Goal: Task Accomplishment & Management: Complete application form

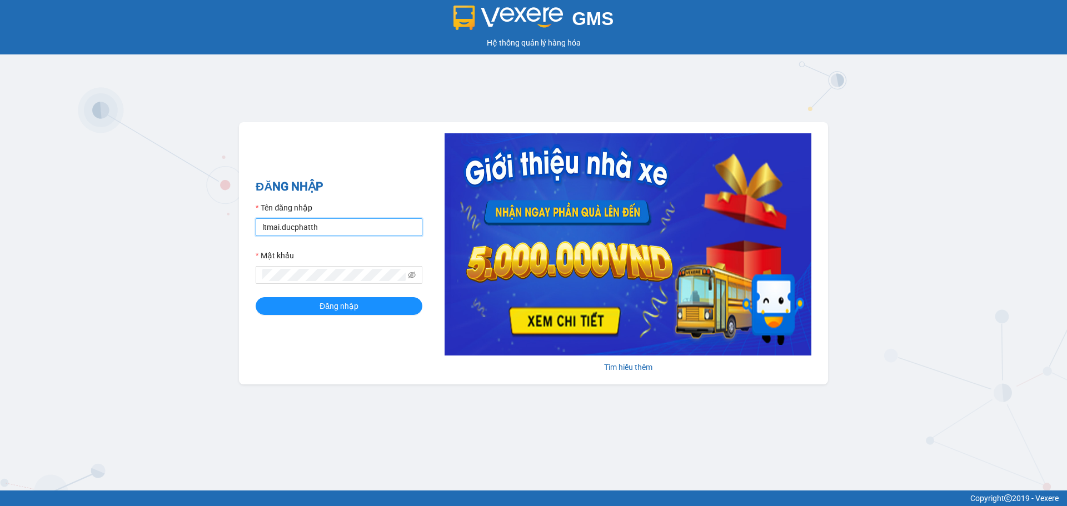
click at [339, 229] on input "ltmai.ducphatth" at bounding box center [339, 227] width 167 height 18
type input "l"
type input "lephuong.ducphatth"
click at [334, 306] on span "Đăng nhập" at bounding box center [339, 306] width 39 height 12
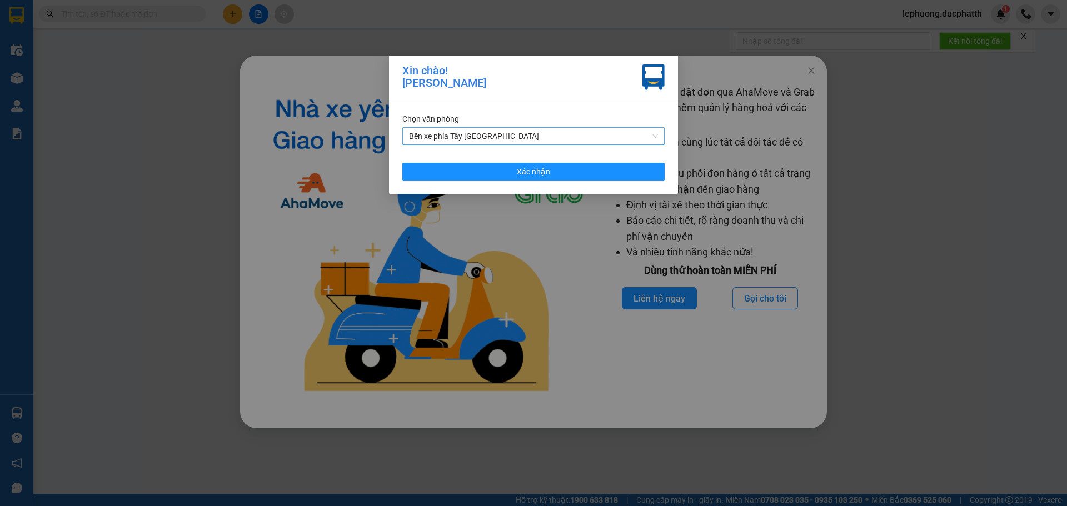
click at [502, 136] on span "Bến xe phía Tây Thanh Hóa" at bounding box center [533, 136] width 249 height 17
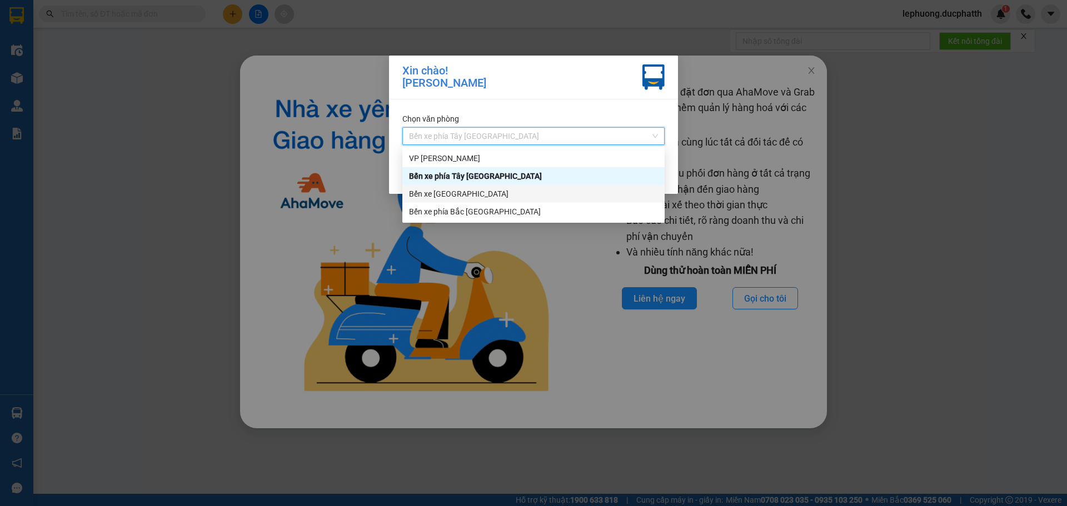
click at [462, 192] on div "Bến xe Hoằng Hóa" at bounding box center [533, 194] width 249 height 12
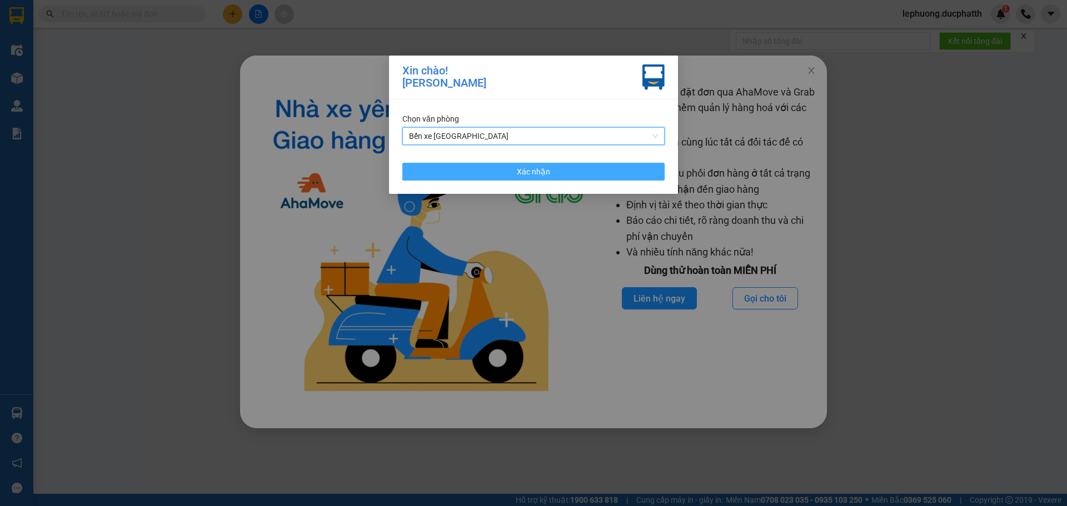
click at [441, 176] on button "Xác nhận" at bounding box center [533, 172] width 262 height 18
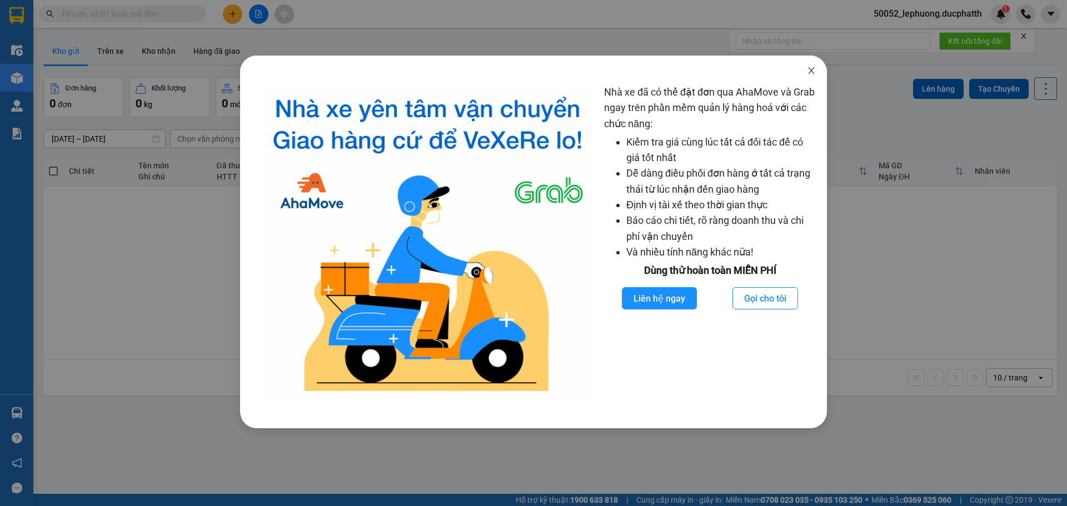
click at [803, 68] on span "Close" at bounding box center [811, 71] width 31 height 31
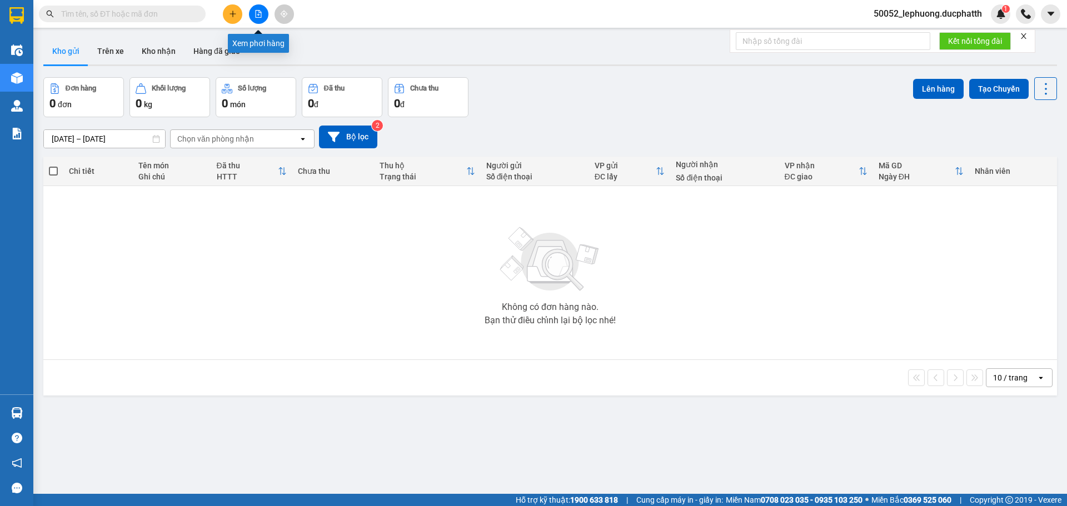
click at [267, 14] on button at bounding box center [258, 13] width 19 height 19
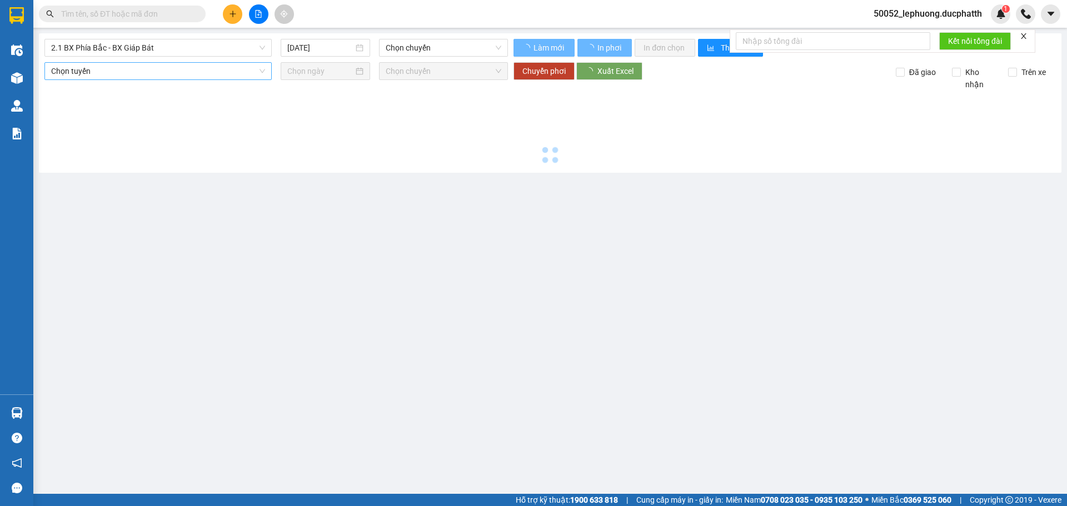
type input "12/08/2025"
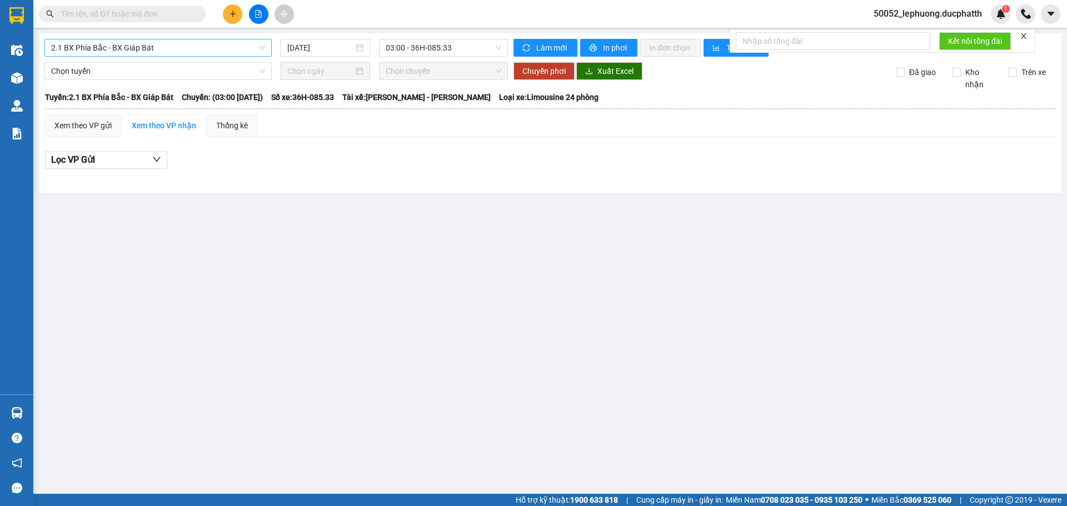
click at [196, 48] on span "2.1 BX Phía Bắc - BX Giáp Bát" at bounding box center [158, 47] width 214 height 17
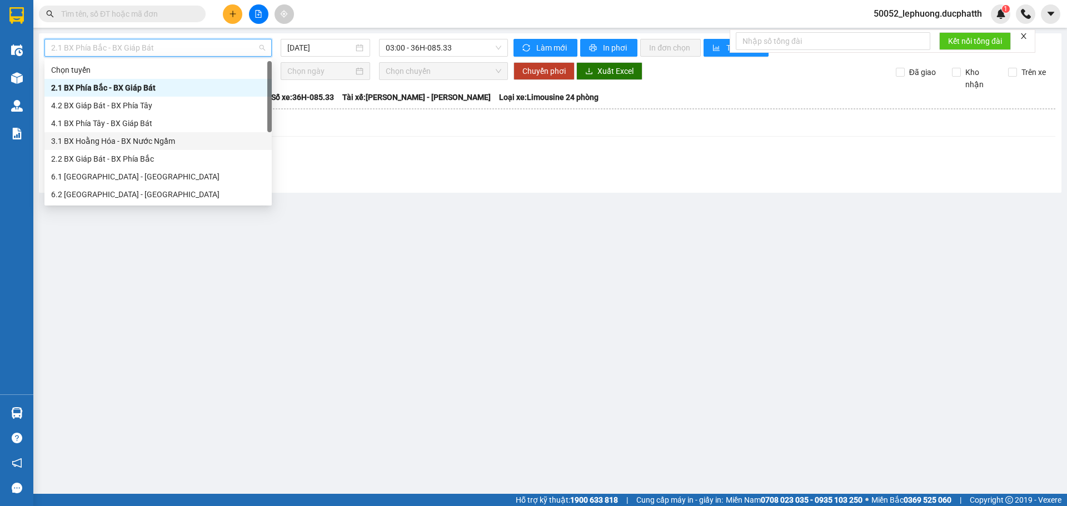
click at [143, 141] on div "3.1 BX Hoằng Hóa - BX Nước Ngầm" at bounding box center [158, 141] width 214 height 12
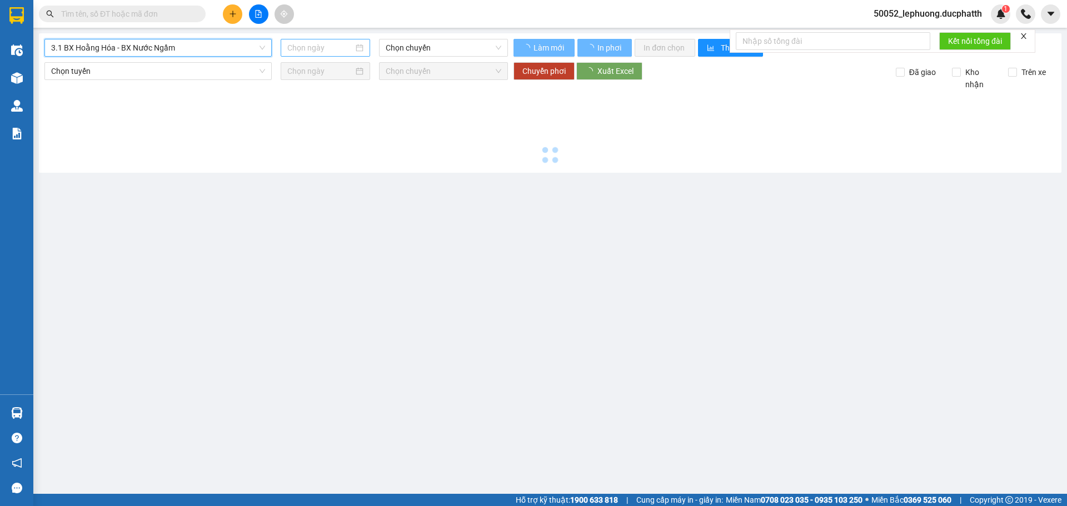
type input "12/08/2025"
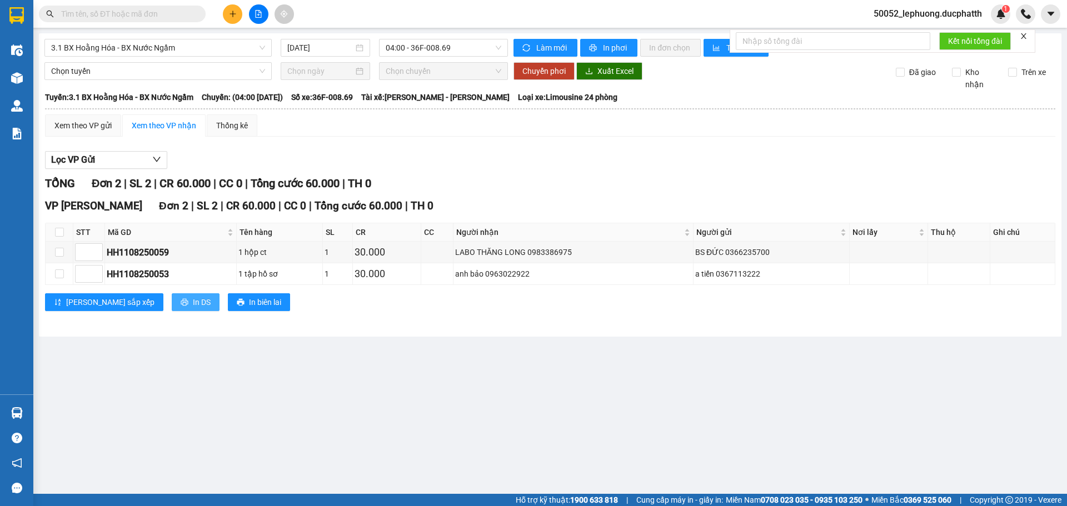
click at [193, 302] on span "In DS" at bounding box center [202, 302] width 18 height 12
click at [229, 12] on icon "plus" at bounding box center [233, 14] width 8 height 8
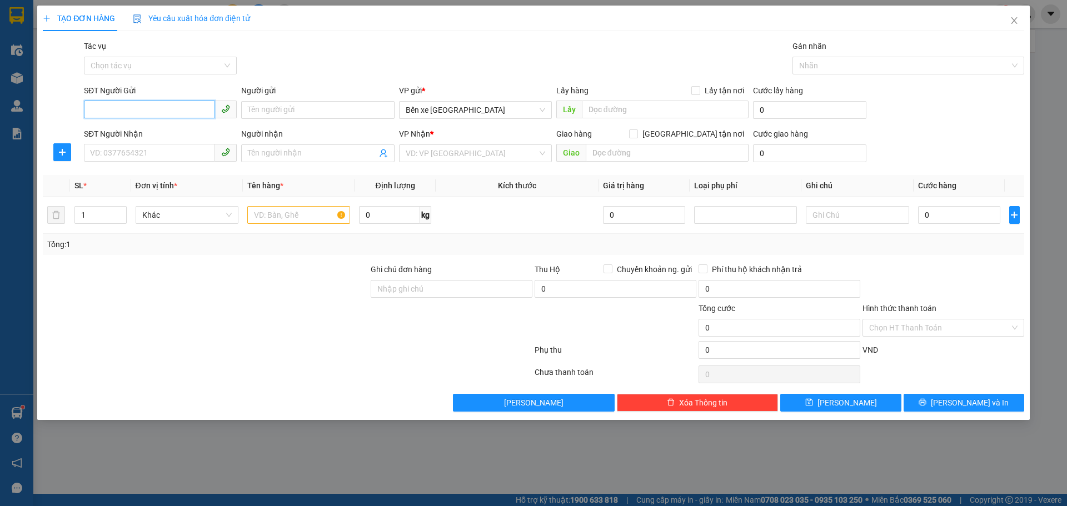
click at [165, 113] on input "SĐT Người Gửi" at bounding box center [149, 110] width 131 height 18
click at [158, 128] on div "0867889618 - c loan" at bounding box center [161, 132] width 140 height 12
type input "0867889618"
type input "c loan"
type input "0867889618"
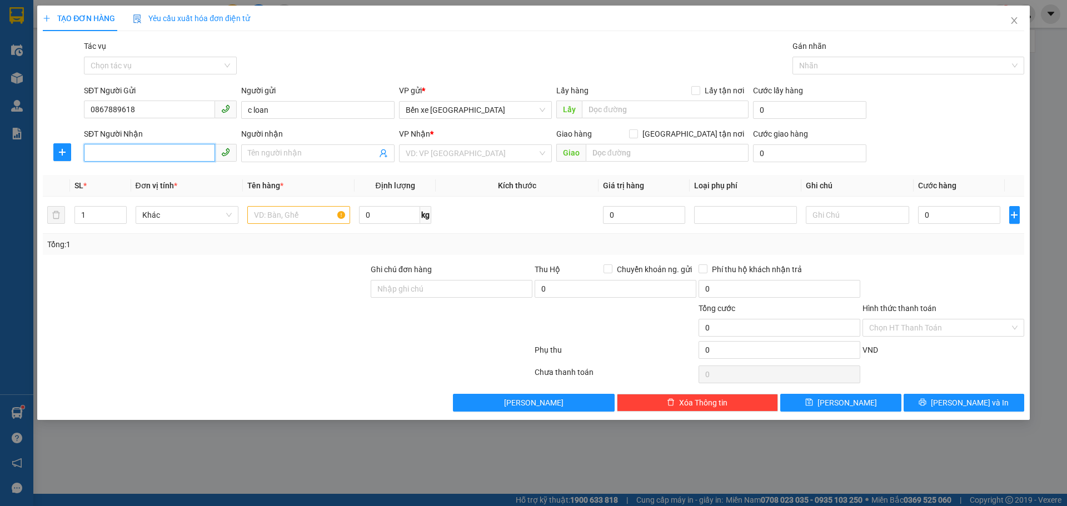
click at [159, 156] on input "SĐT Người Nhận" at bounding box center [149, 153] width 131 height 18
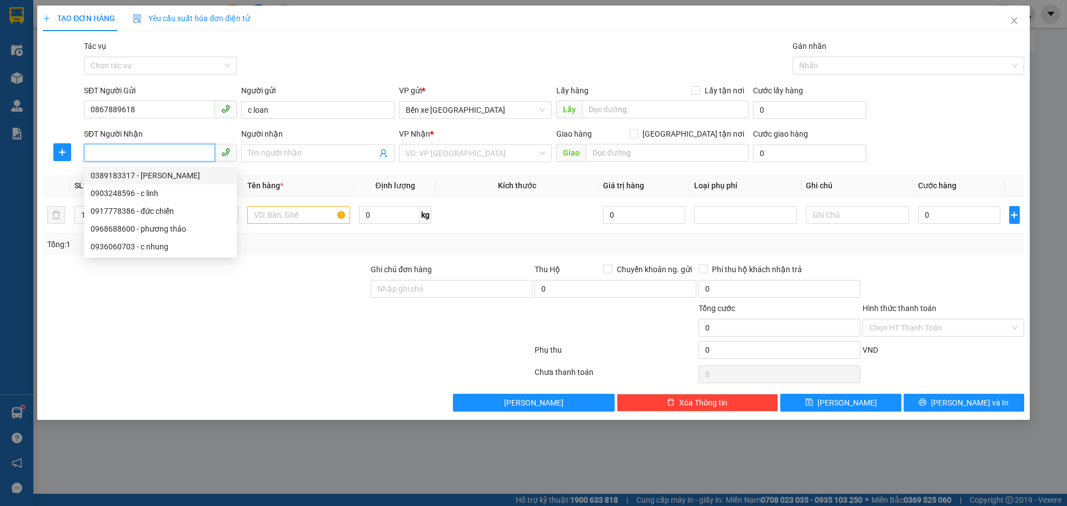
click at [115, 155] on input "SĐT Người Nhận" at bounding box center [149, 153] width 131 height 18
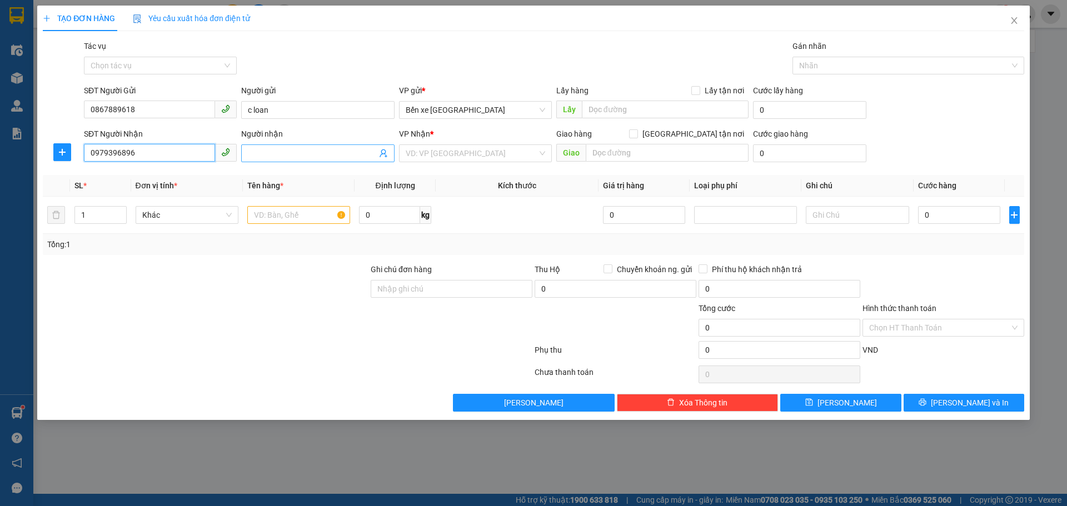
type input "0979396896"
click at [282, 156] on input "Người nhận" at bounding box center [312, 153] width 128 height 12
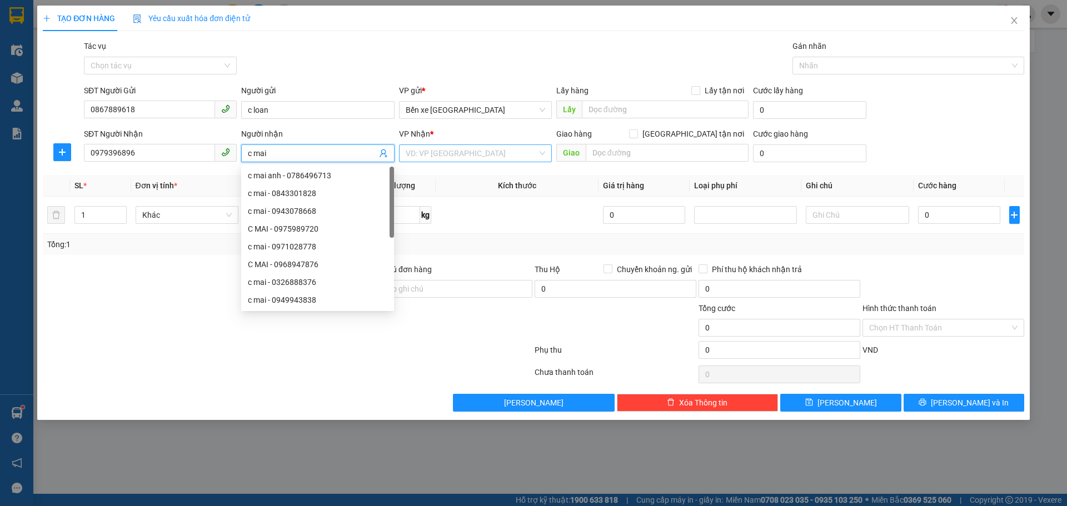
type input "c mai"
click at [463, 154] on input "search" at bounding box center [472, 153] width 132 height 17
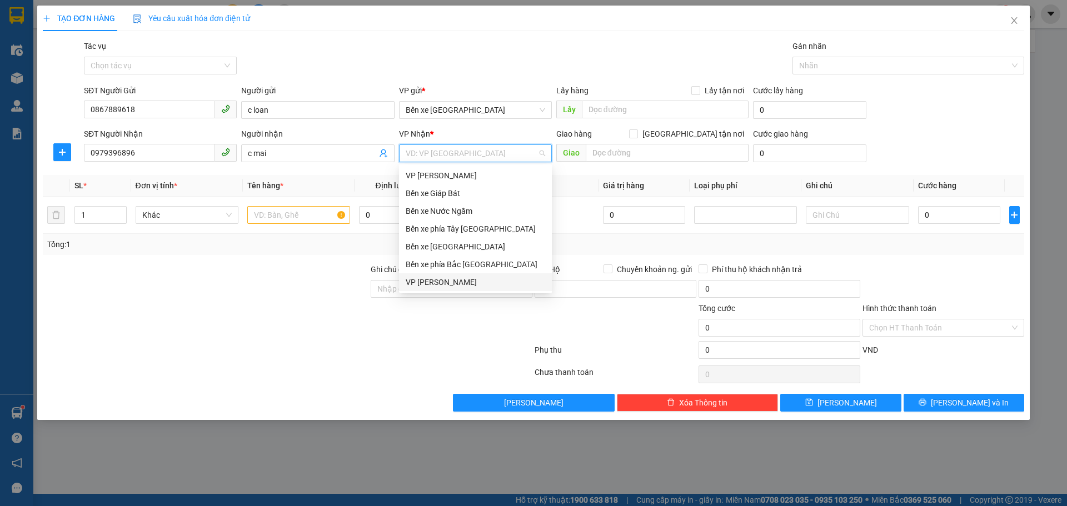
click at [436, 285] on div "VP Ngọc Hồi" at bounding box center [476, 282] width 140 height 12
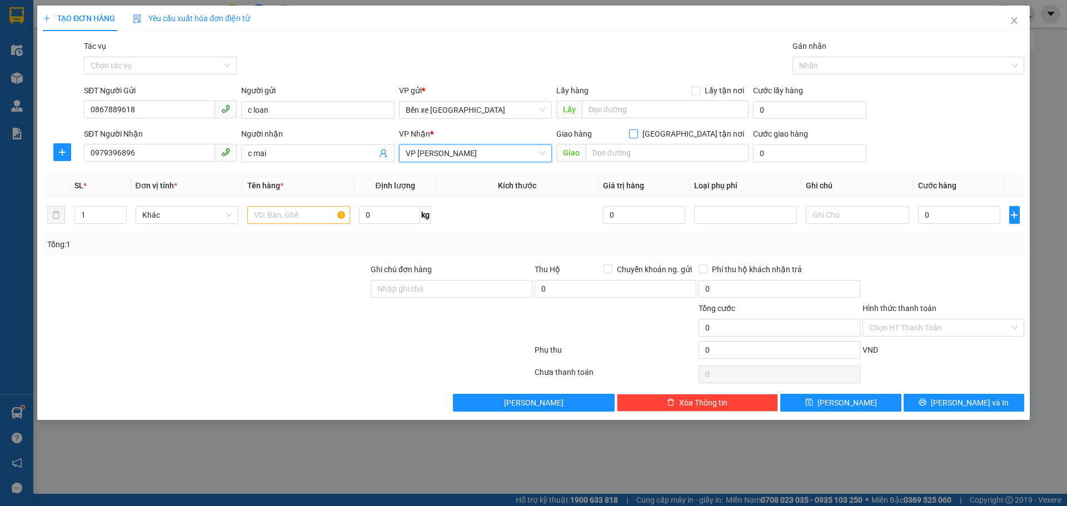
click at [638, 138] on span at bounding box center [633, 134] width 9 height 9
click at [637, 137] on input "Giao tận nơi" at bounding box center [633, 134] width 8 height 8
checkbox input "true"
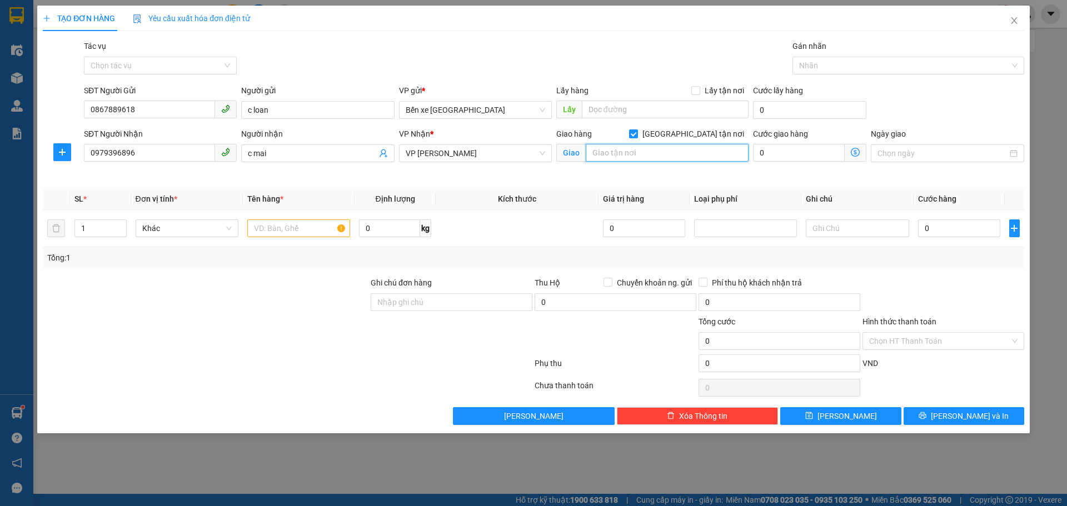
click at [686, 150] on input "text" at bounding box center [667, 153] width 163 height 18
type input "ct11 khu đô thi kim văn kim lũ hoàng mai"
drag, startPoint x: 290, startPoint y: 231, endPoint x: 285, endPoint y: 231, distance: 5.6
click at [290, 231] on input "text" at bounding box center [298, 229] width 103 height 18
type input "1 ct"
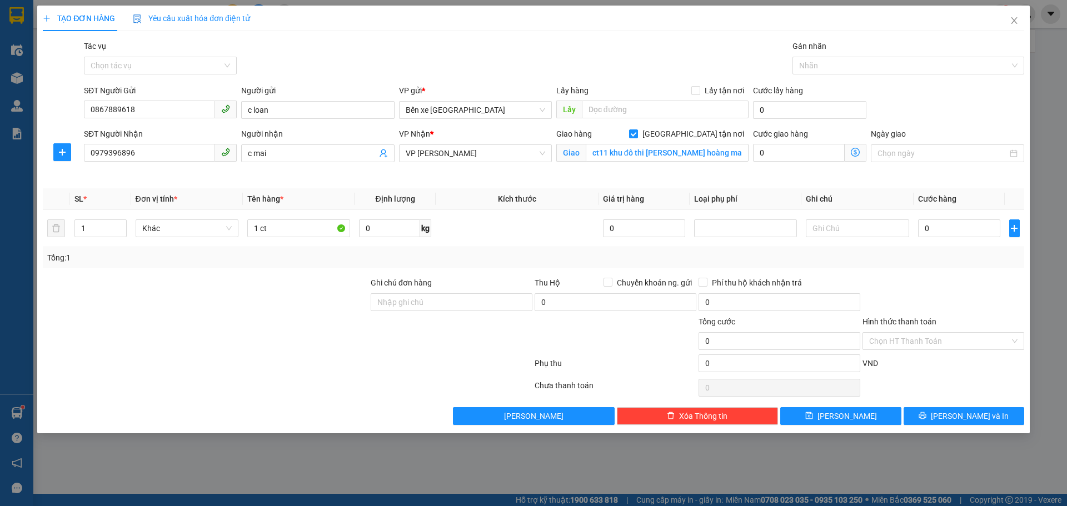
click at [861, 154] on span at bounding box center [856, 153] width 22 height 18
click at [858, 152] on icon "dollar-circle" at bounding box center [855, 152] width 9 height 9
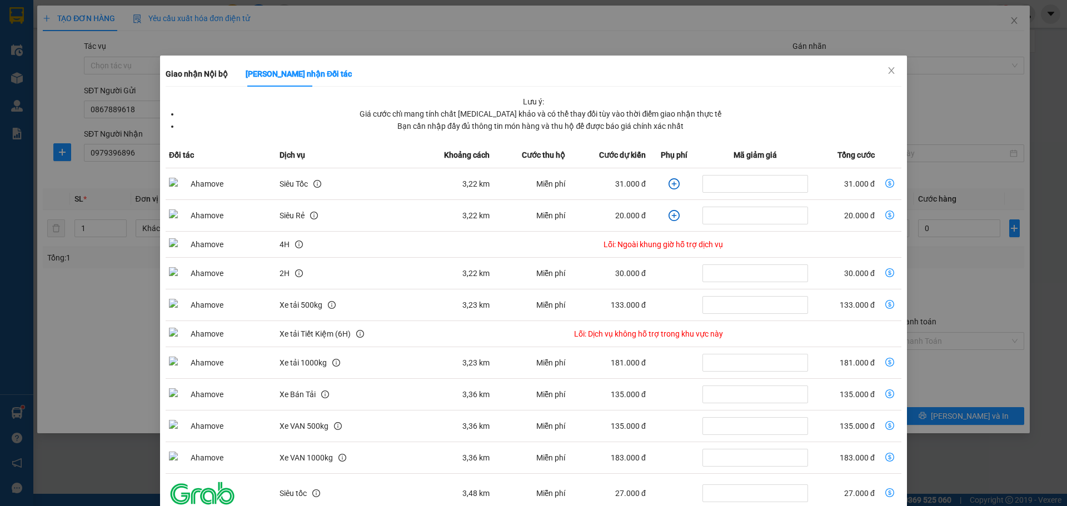
click at [669, 181] on icon "plus-circle" at bounding box center [674, 183] width 11 height 11
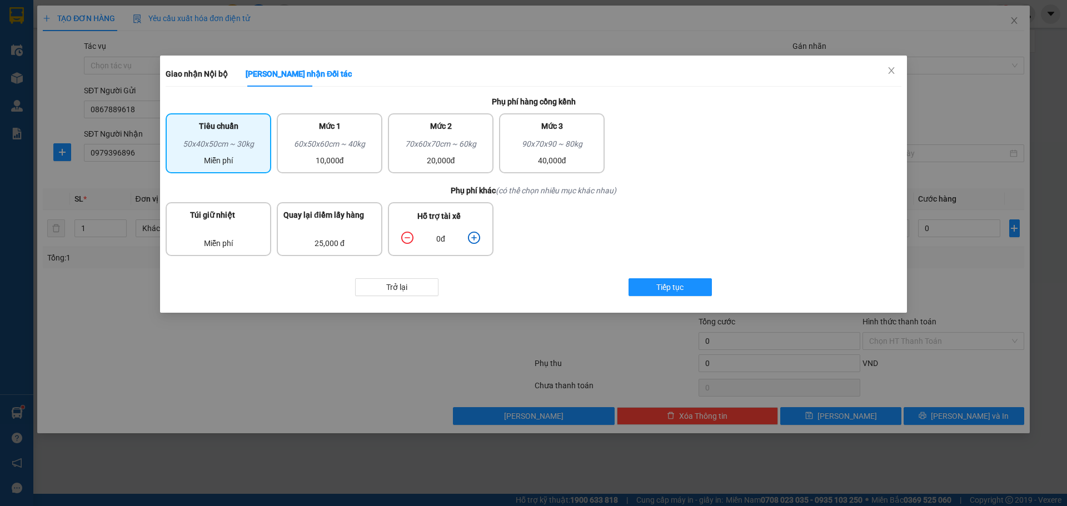
click at [474, 237] on icon "plus-circle" at bounding box center [474, 238] width 12 height 12
click at [402, 236] on icon "minus-circle" at bounding box center [407, 238] width 12 height 12
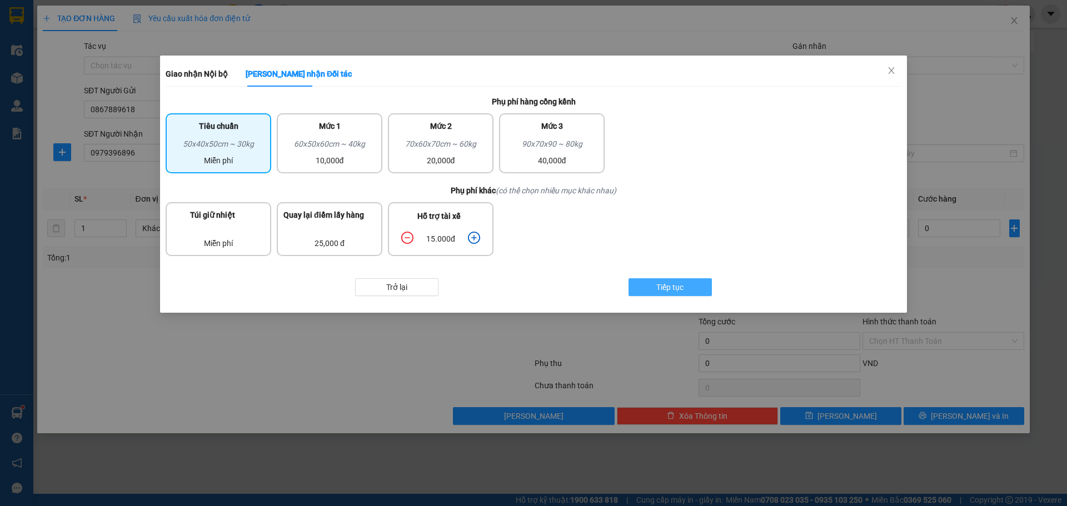
click at [658, 289] on span "Tiếp tục" at bounding box center [669, 287] width 27 height 12
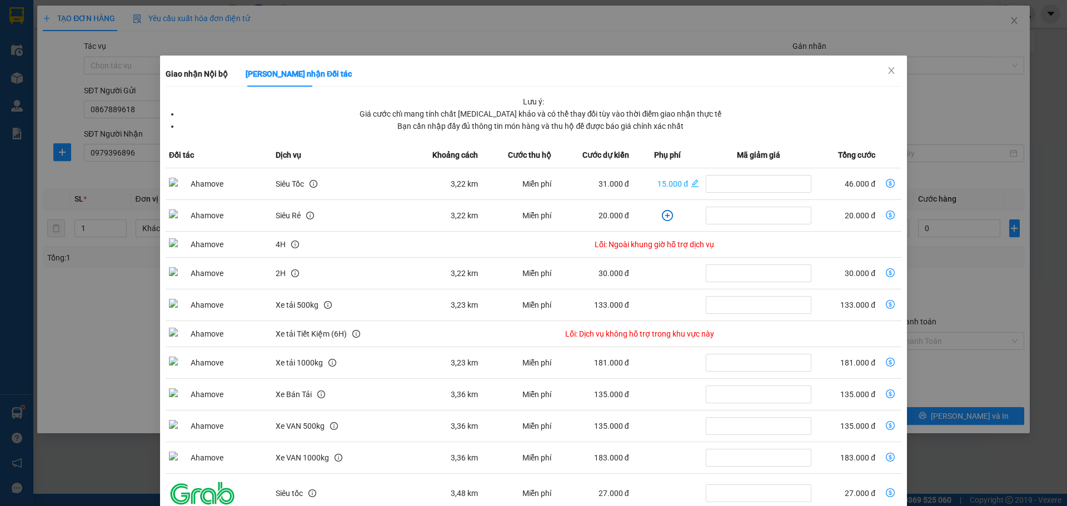
click at [886, 185] on icon "dollar-circle" at bounding box center [890, 183] width 9 height 9
type input "46.000"
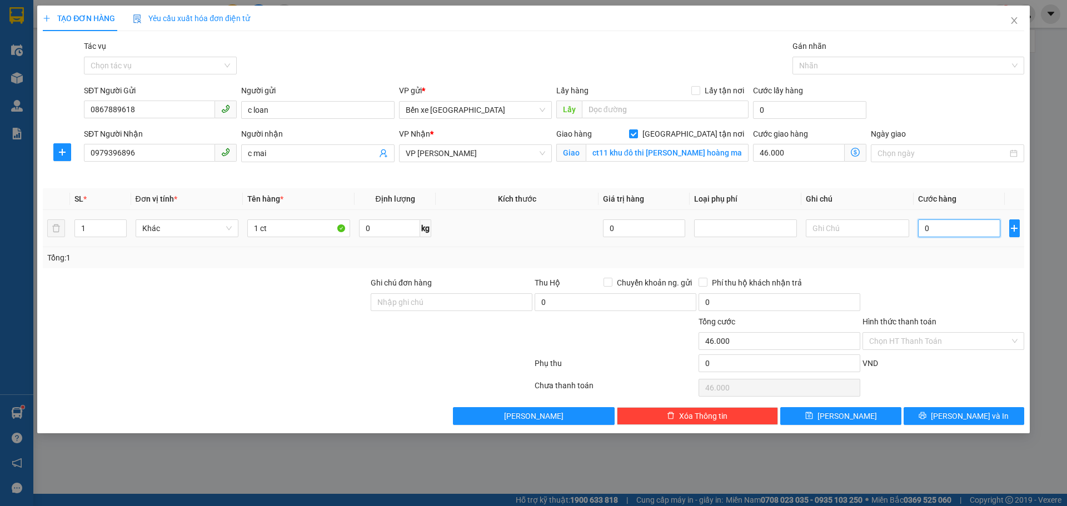
click at [952, 225] on input "0" at bounding box center [959, 229] width 83 height 18
type input "3"
type input "46.003"
type input "30"
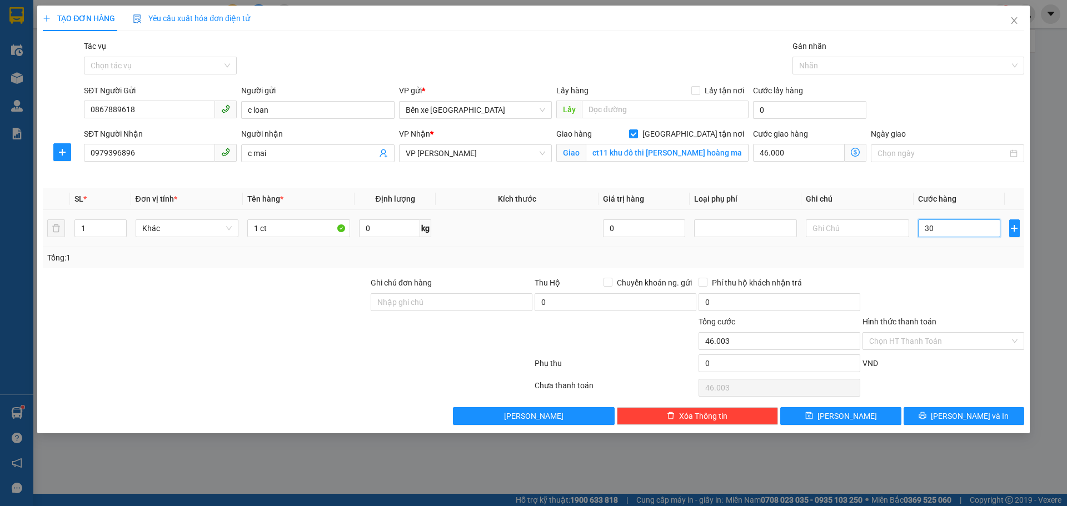
type input "46.030"
type input "30.000"
type input "76.000"
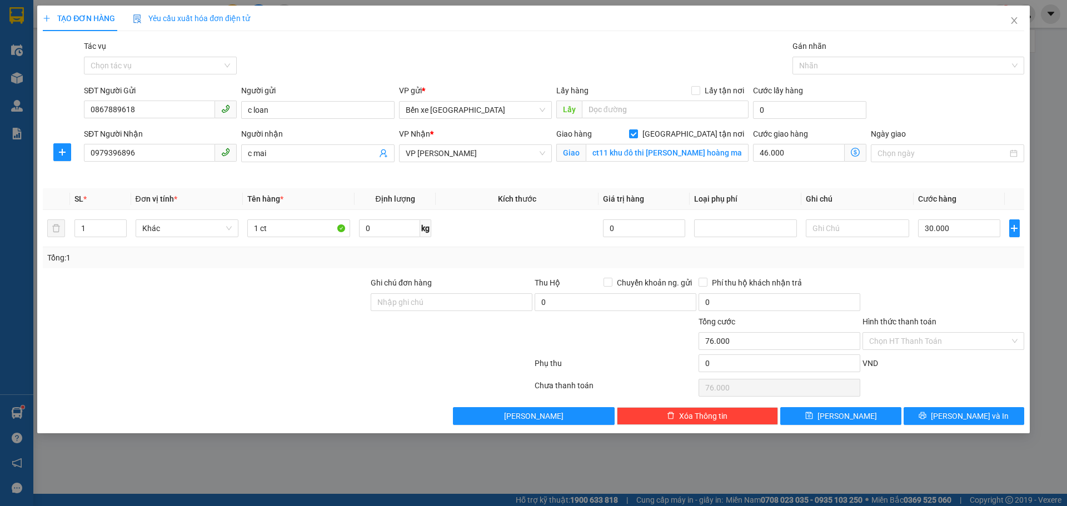
click at [939, 275] on div "Transit Pickup Surcharge Ids Transit Deliver Surcharge Ids Transit Deliver Surc…" at bounding box center [534, 232] width 982 height 385
click at [821, 153] on input "46.000" at bounding box center [799, 153] width 92 height 18
type input "7"
type input "30.007"
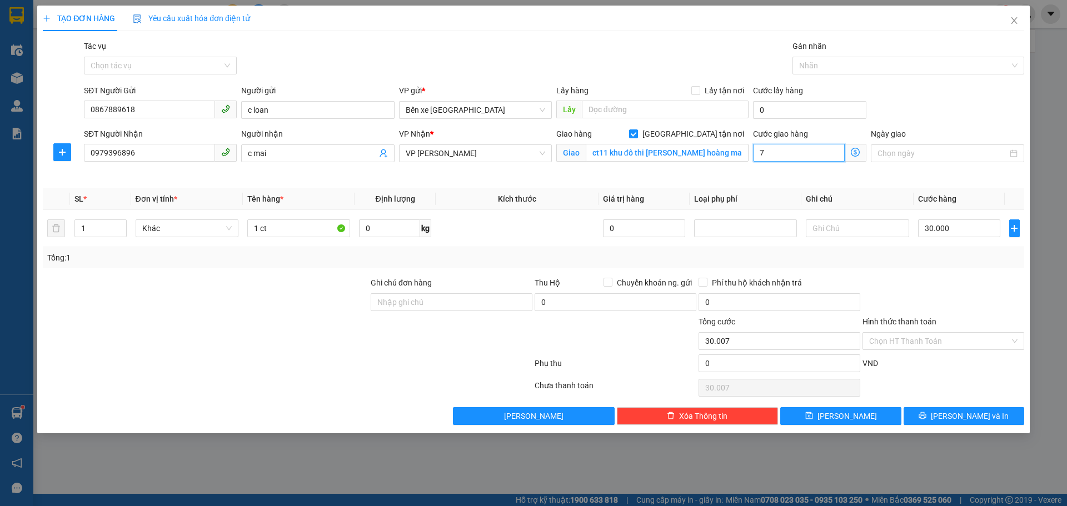
type input "30.000"
type input "4"
type input "30.004"
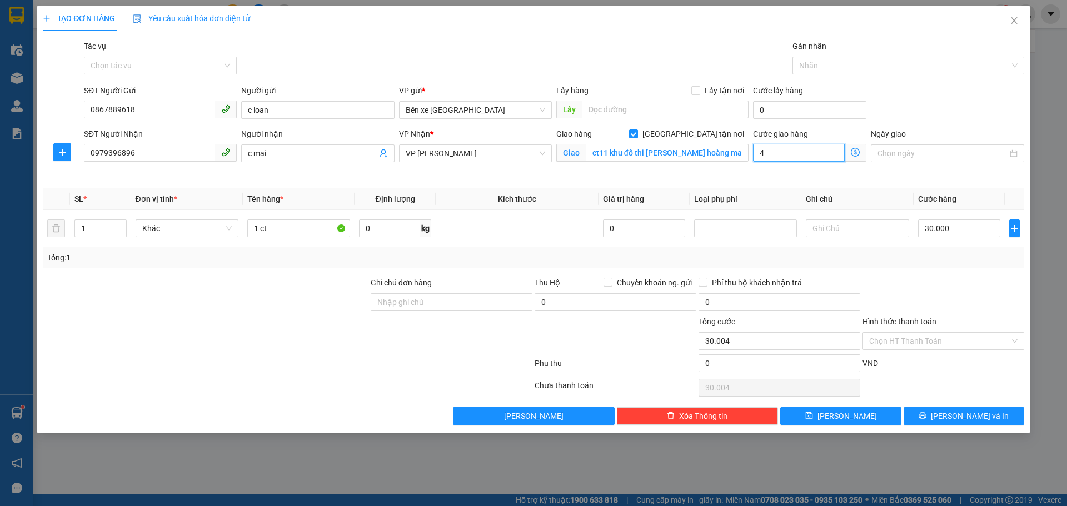
type input "45"
type input "30.045"
type input "45"
type input "75.000"
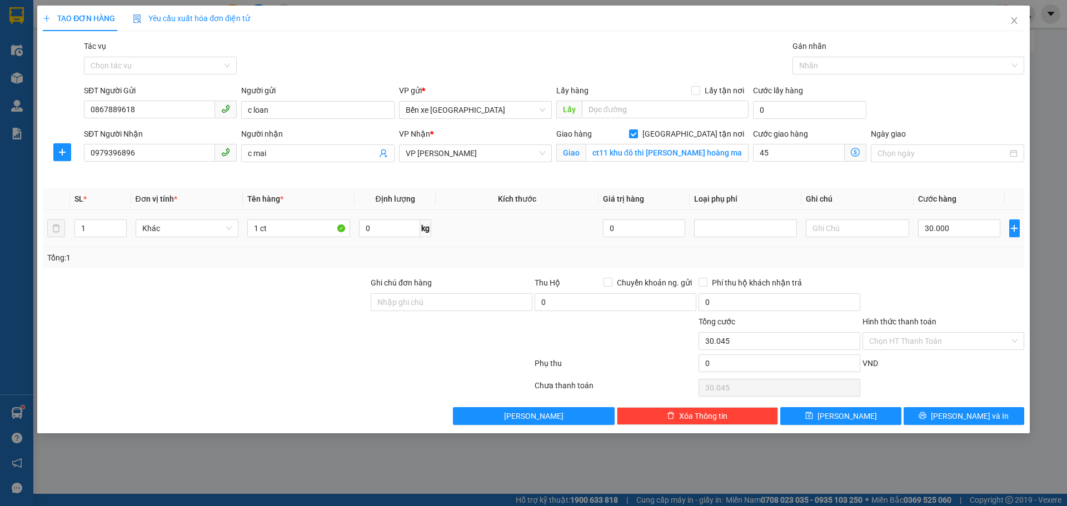
type input "75.000"
type input "45.000"
click at [860, 244] on td at bounding box center [857, 228] width 112 height 37
click at [439, 285] on div "Ghi chú đơn hàng" at bounding box center [452, 285] width 162 height 17
click at [432, 297] on input "Ghi chú đơn hàng" at bounding box center [452, 302] width 162 height 18
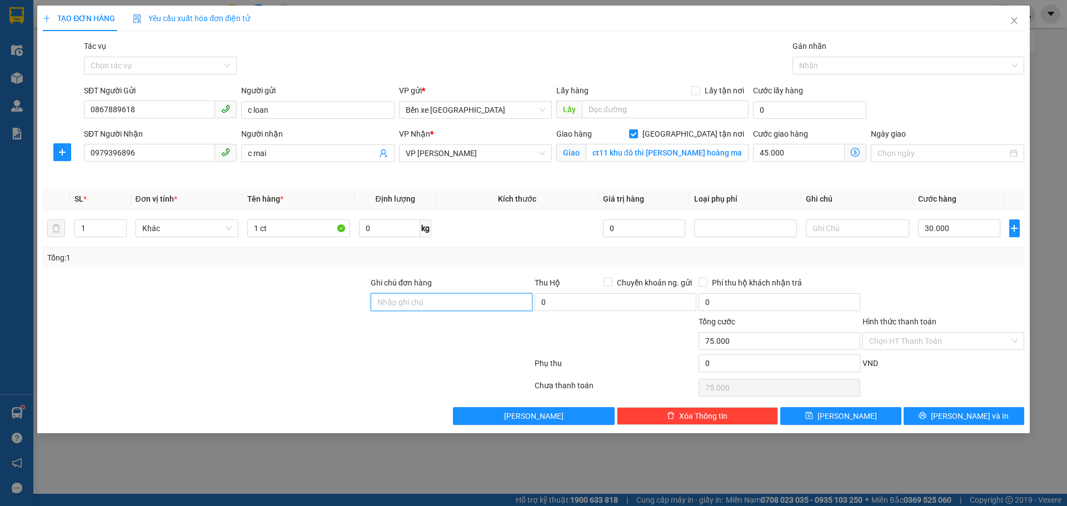
type input "CK"
drag, startPoint x: 965, startPoint y: 346, endPoint x: 957, endPoint y: 349, distance: 8.8
click at [964, 346] on input "Hình thức thanh toán" at bounding box center [939, 341] width 141 height 17
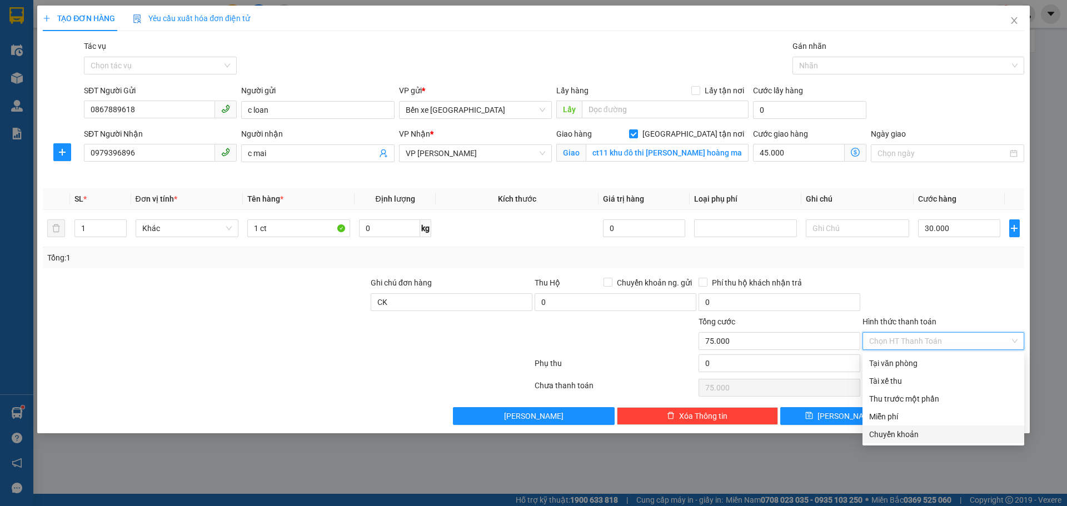
click at [896, 437] on div "Chuyển khoản" at bounding box center [943, 435] width 148 height 12
type input "0"
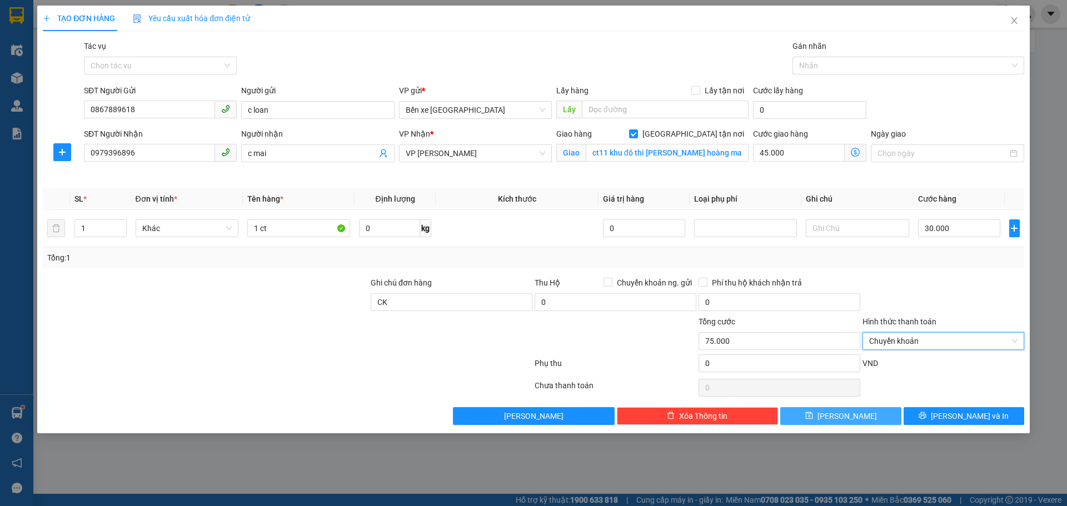
click at [856, 419] on button "Lưu" at bounding box center [840, 416] width 121 height 18
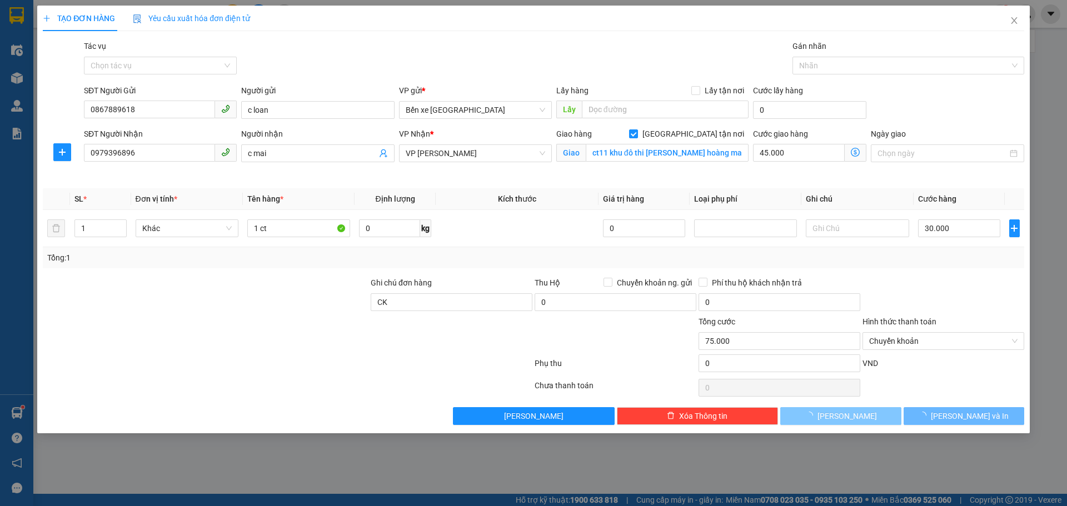
checkbox input "false"
type input "0"
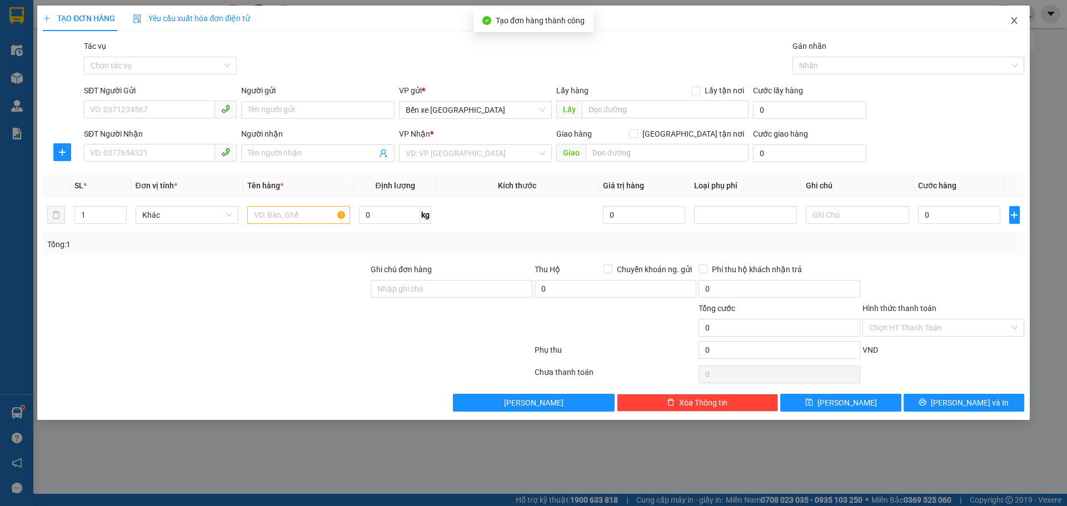
click at [1005, 20] on span "Close" at bounding box center [1014, 21] width 31 height 31
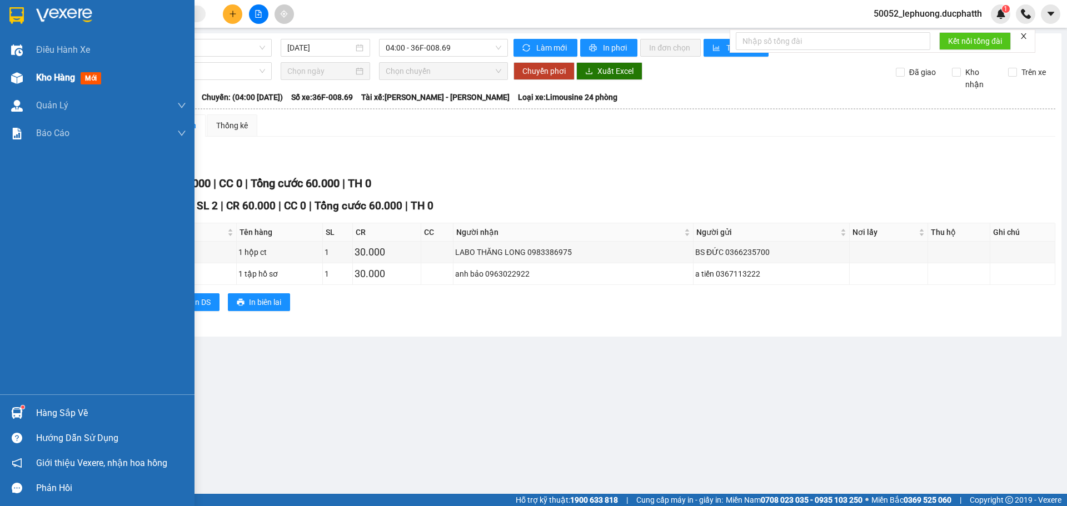
click at [25, 83] on div at bounding box center [16, 77] width 19 height 19
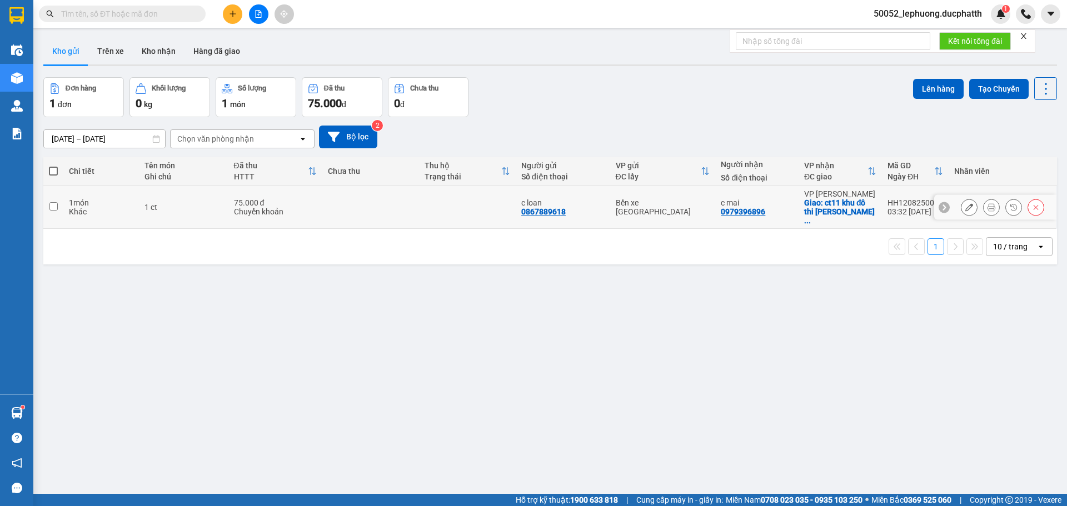
click at [213, 203] on div "1 ct" at bounding box center [184, 207] width 78 height 9
checkbox input "true"
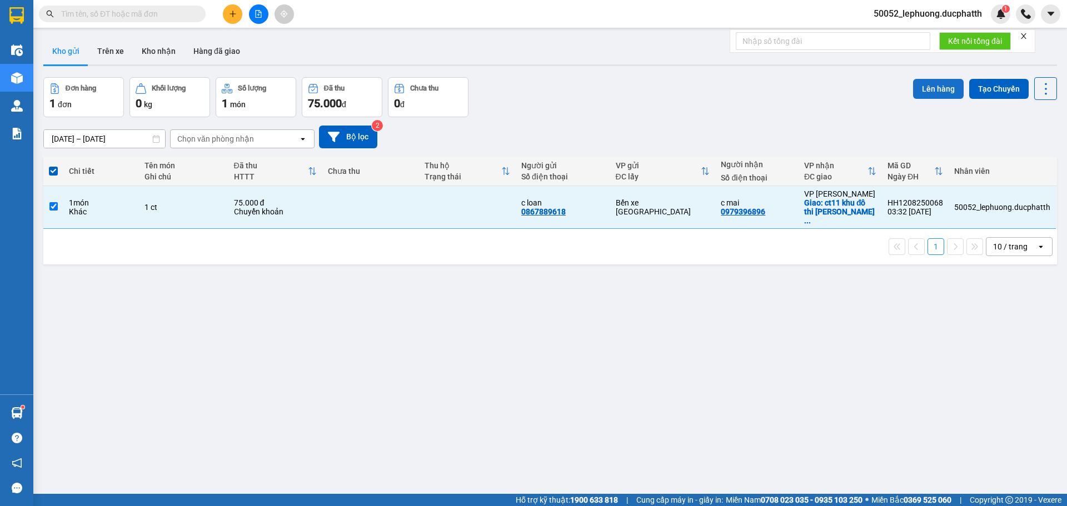
click at [929, 87] on button "Lên hàng" at bounding box center [938, 89] width 51 height 20
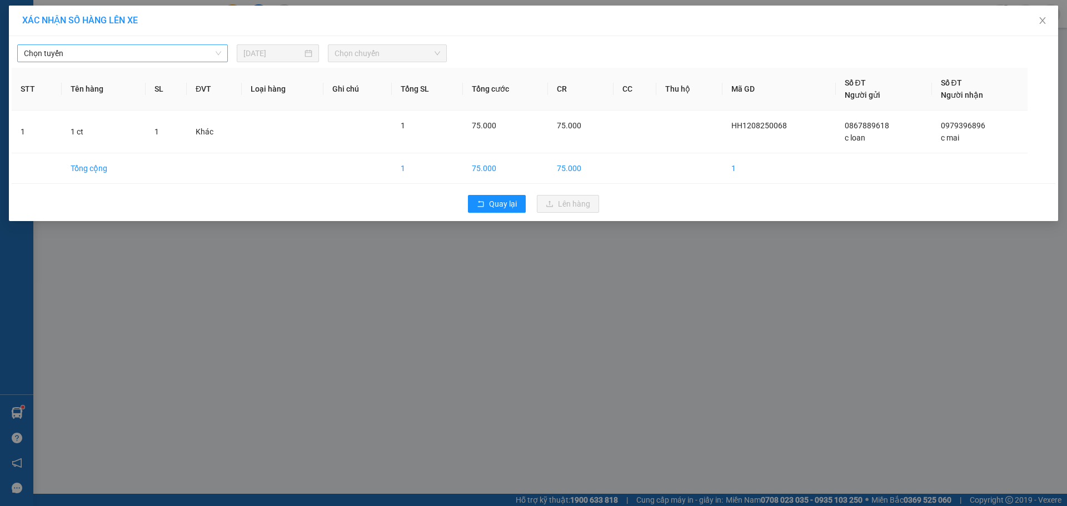
click at [176, 50] on span "Chọn tuyến" at bounding box center [122, 53] width 197 height 17
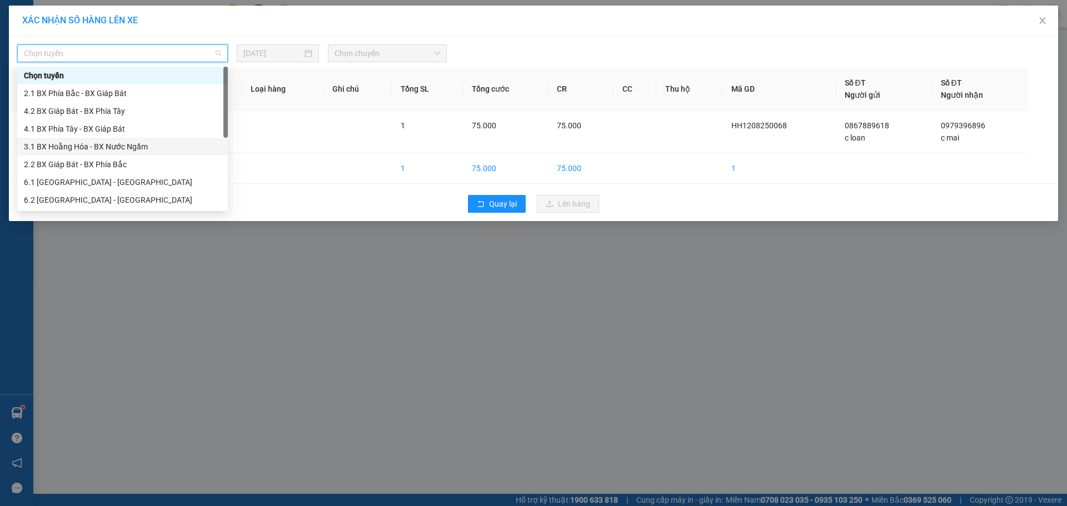
click at [114, 143] on div "3.1 BX Hoằng Hóa - BX Nước Ngầm" at bounding box center [122, 147] width 197 height 12
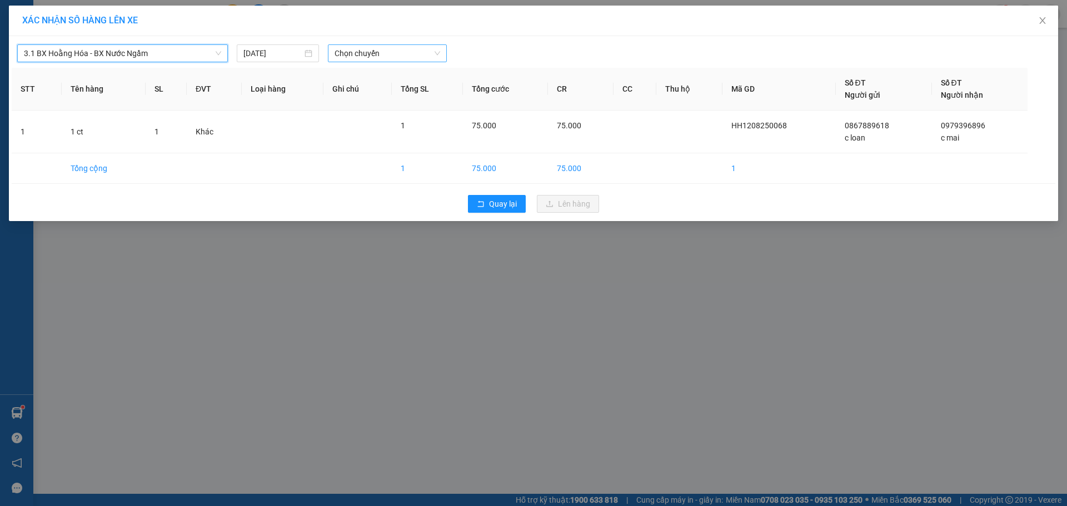
click at [396, 52] on span "Chọn chuyến" at bounding box center [388, 53] width 106 height 17
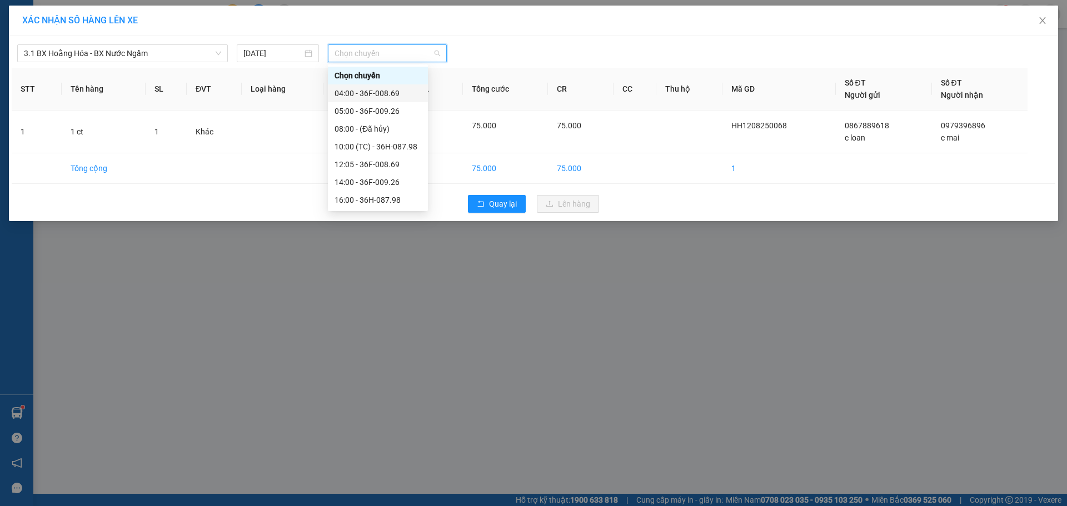
click at [390, 94] on div "04:00 - 36F-008.69" at bounding box center [378, 93] width 87 height 12
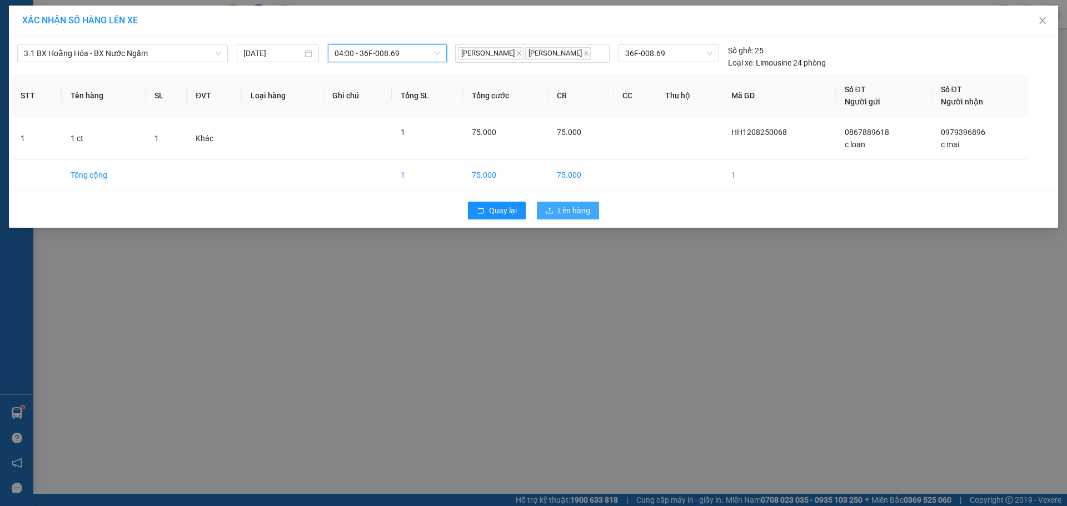
click at [565, 214] on span "Lên hàng" at bounding box center [574, 211] width 32 height 12
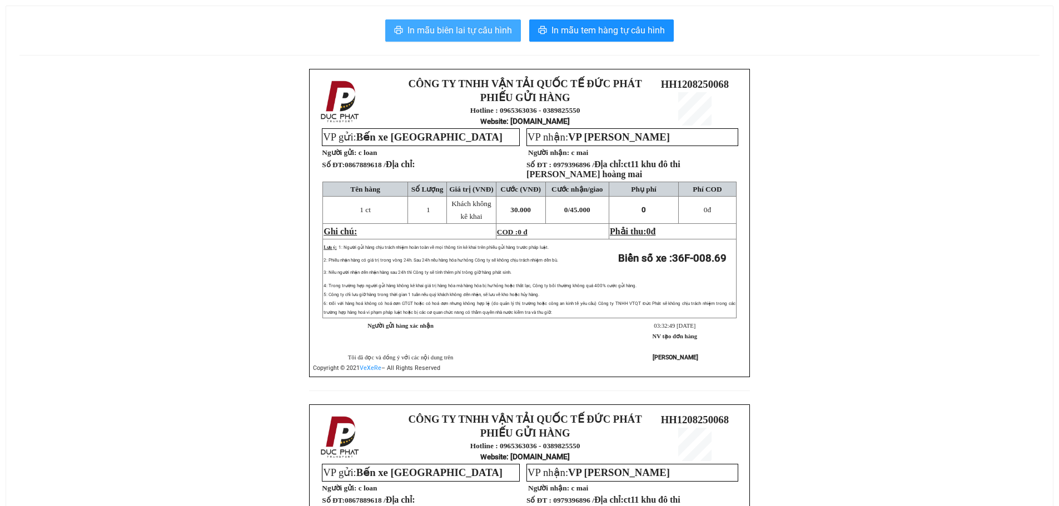
click at [479, 24] on span "In mẫu biên lai tự cấu hình" at bounding box center [459, 30] width 104 height 14
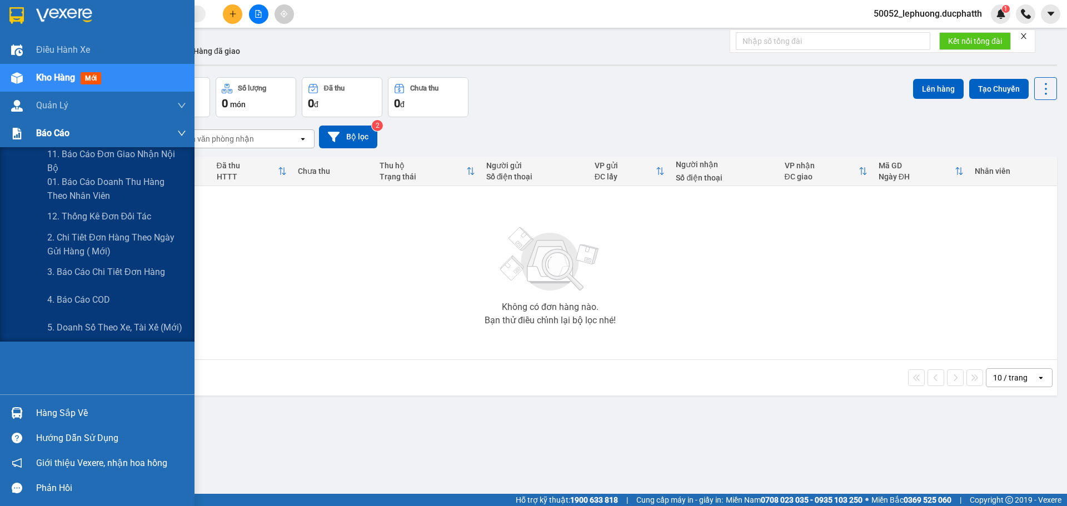
click at [21, 135] on img at bounding box center [17, 134] width 12 height 12
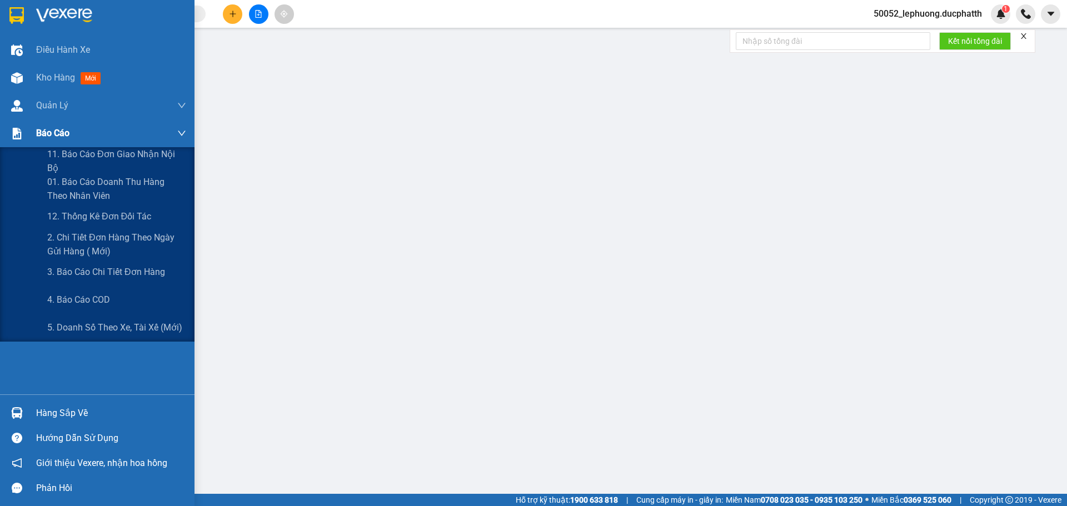
click at [22, 133] on img at bounding box center [17, 134] width 12 height 12
click at [74, 182] on span "01. Báo cáo doanh thu hàng theo nhân viên" at bounding box center [116, 189] width 139 height 28
